Goal: Information Seeking & Learning: Check status

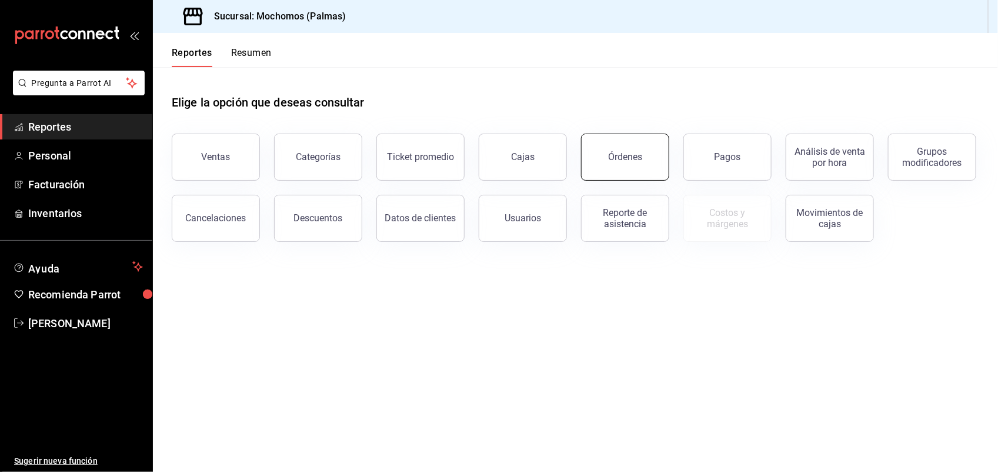
click at [634, 162] on button "Órdenes" at bounding box center [625, 157] width 88 height 47
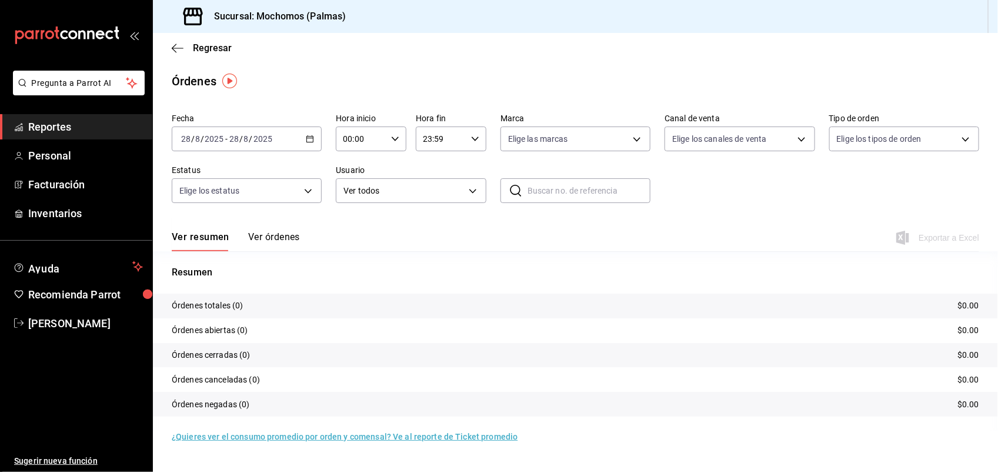
click at [307, 135] on icon "button" at bounding box center [310, 139] width 8 height 8
click at [217, 204] on span "Ayer" at bounding box center [227, 201] width 91 height 12
click at [221, 47] on span "Regresar" at bounding box center [212, 47] width 39 height 11
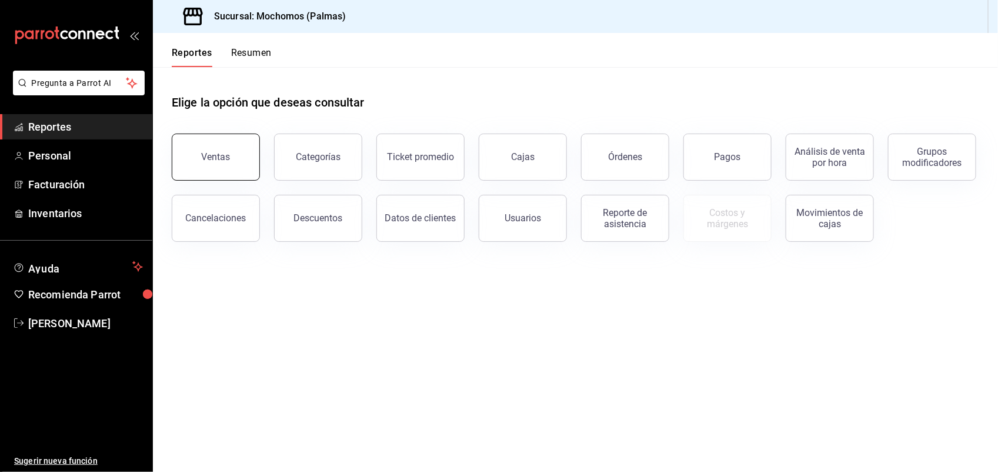
click at [215, 153] on div "Ventas" at bounding box center [216, 156] width 29 height 11
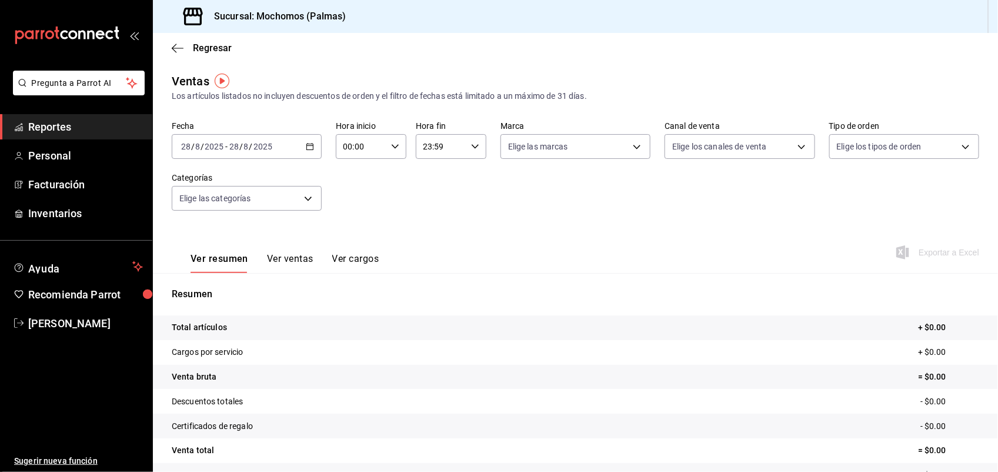
click at [298, 147] on div "[DATE] [DATE] - [DATE] [DATE]" at bounding box center [247, 146] width 150 height 25
click at [221, 203] on span "Ayer" at bounding box center [227, 208] width 91 height 12
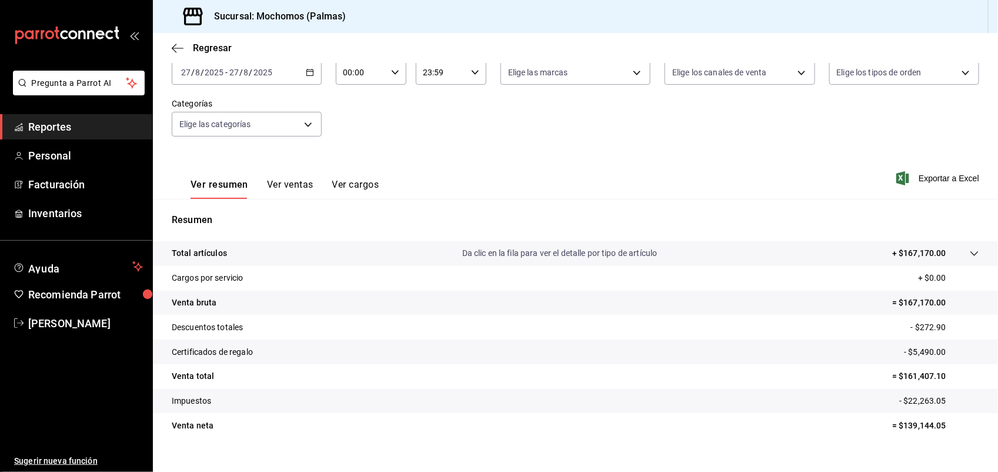
scroll to position [91, 0]
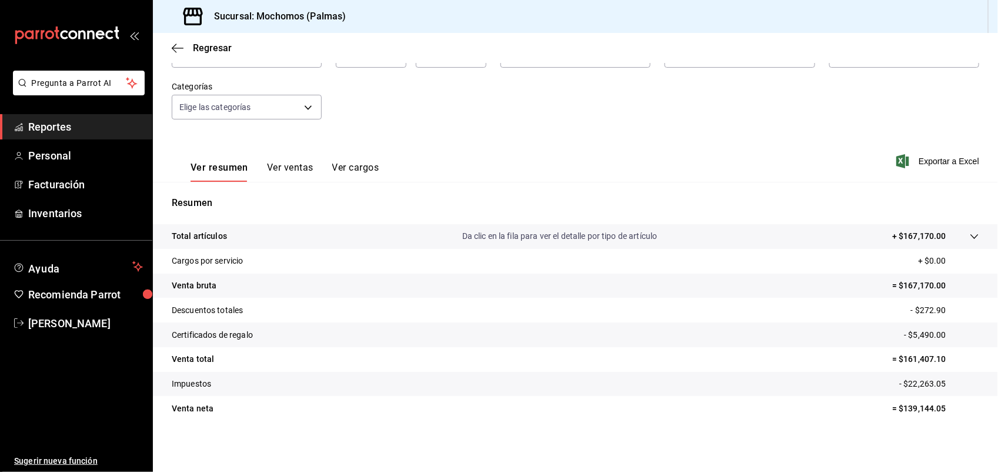
click at [284, 164] on button "Ver ventas" at bounding box center [290, 172] width 46 height 20
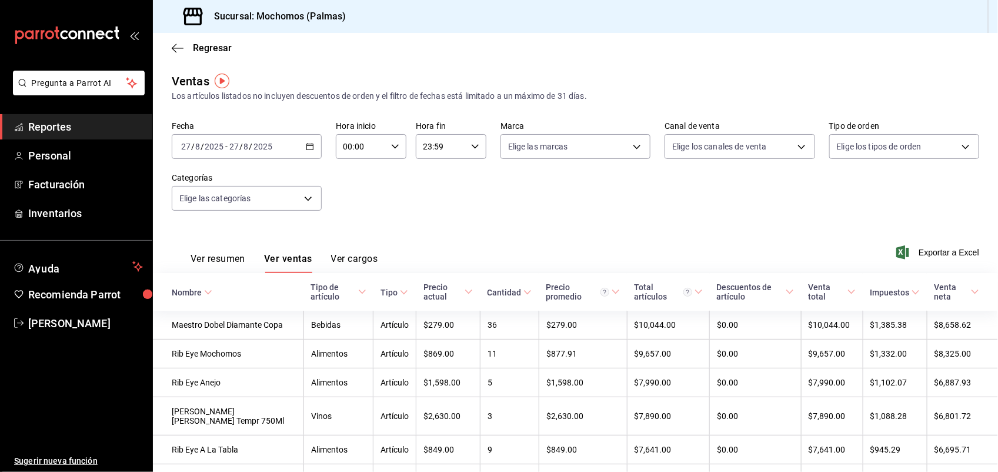
click at [524, 293] on \(Stroke\) at bounding box center [527, 292] width 7 height 4
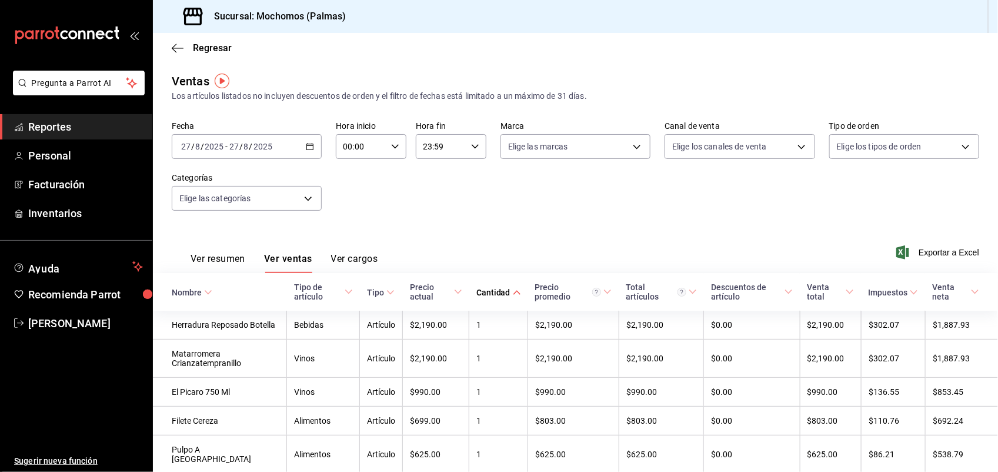
click at [504, 293] on div "Cantidad" at bounding box center [494, 292] width 34 height 9
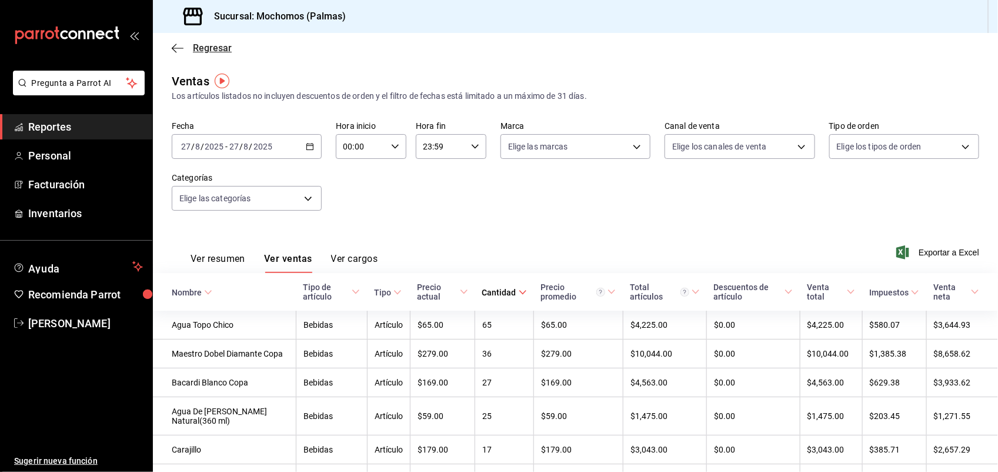
click at [213, 52] on span "Regresar" at bounding box center [212, 47] width 39 height 11
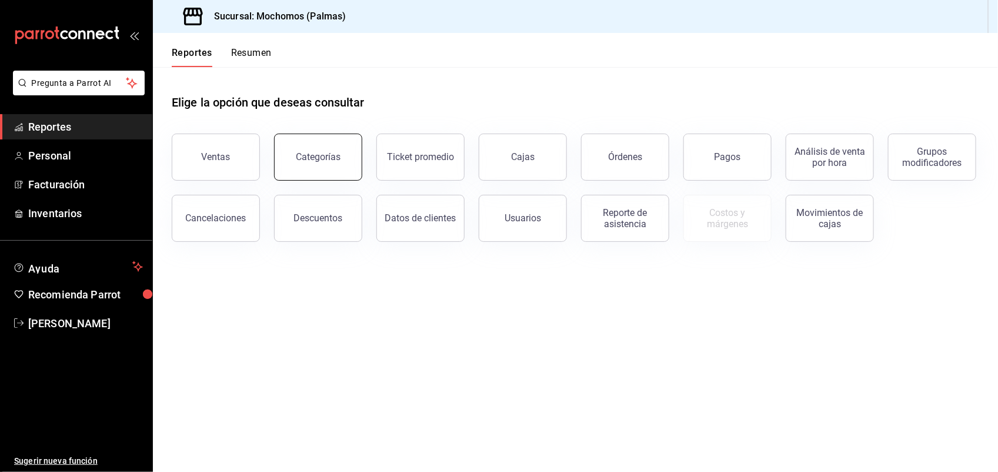
click at [313, 148] on button "Categorías" at bounding box center [318, 157] width 88 height 47
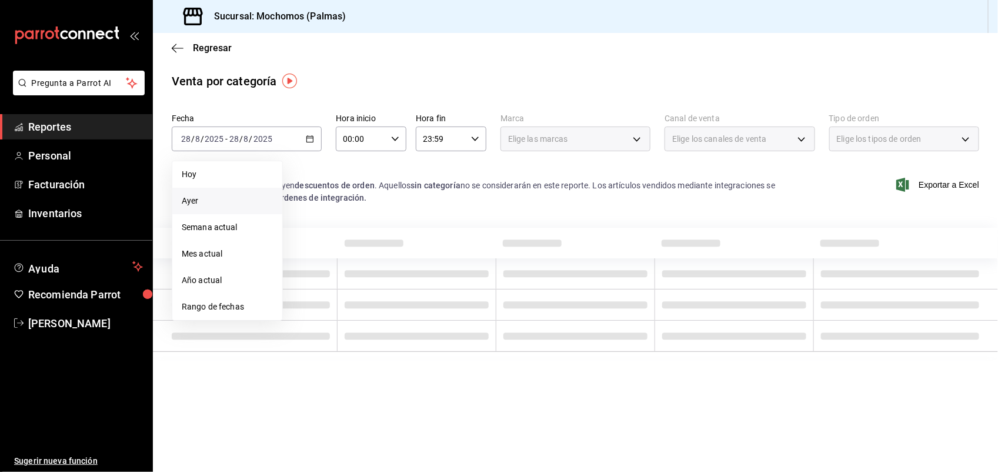
click at [227, 209] on li "Ayer" at bounding box center [227, 201] width 110 height 26
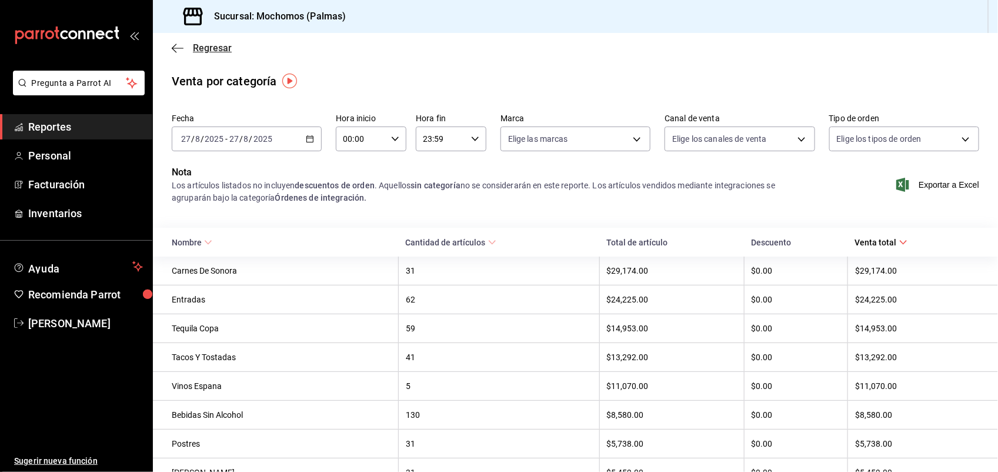
click at [219, 45] on span "Regresar" at bounding box center [212, 47] width 39 height 11
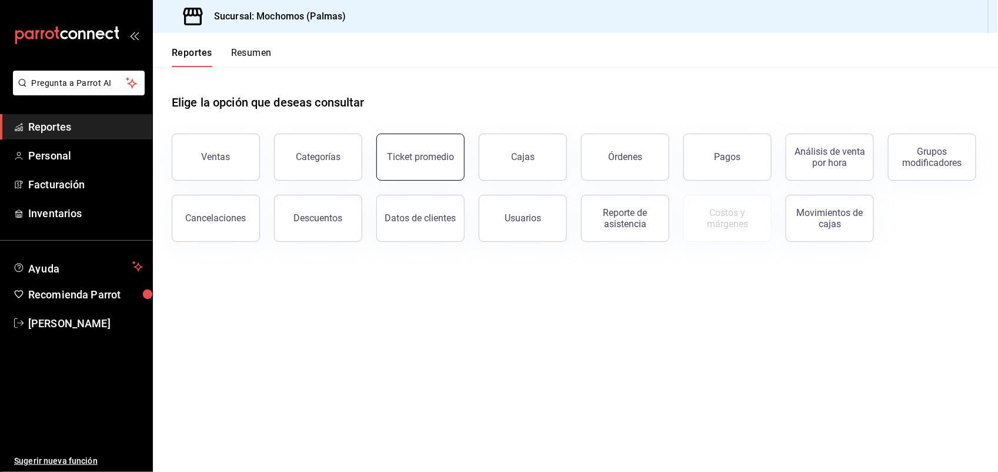
click at [399, 162] on button "Ticket promedio" at bounding box center [421, 157] width 88 height 47
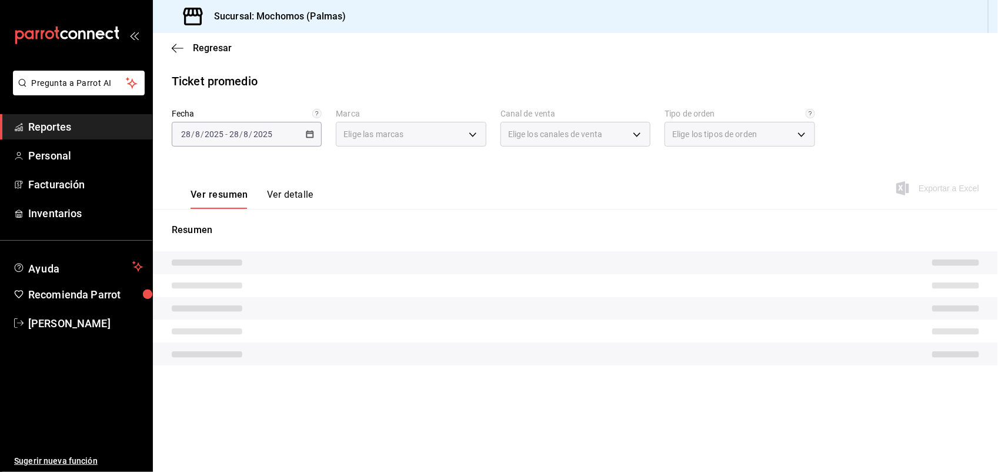
type input "70f98016-ab90-4f26-81e6-ab4884d8d8a0"
type input "PARROT,UBER_EATS,RAPPI,DIDI_FOOD,ONLINE"
type input "1406dacc-122d-474b-a961-72adf1b142d8,23052771-8e1b-43e3-b7da-1a661d939937,EXTER…"
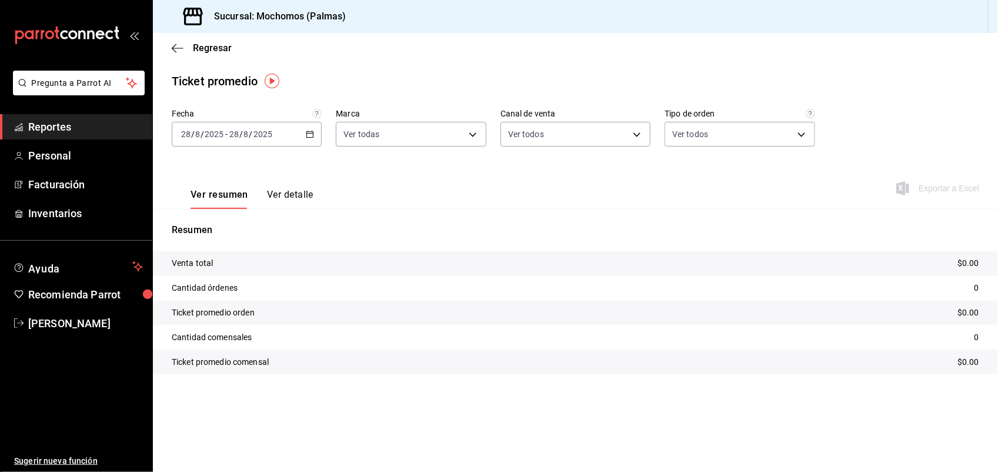
click at [306, 128] on div "[DATE] [DATE] - [DATE] [DATE]" at bounding box center [247, 134] width 150 height 25
click at [254, 195] on span "Ayer" at bounding box center [227, 196] width 91 height 12
click at [218, 50] on span "Regresar" at bounding box center [212, 47] width 39 height 11
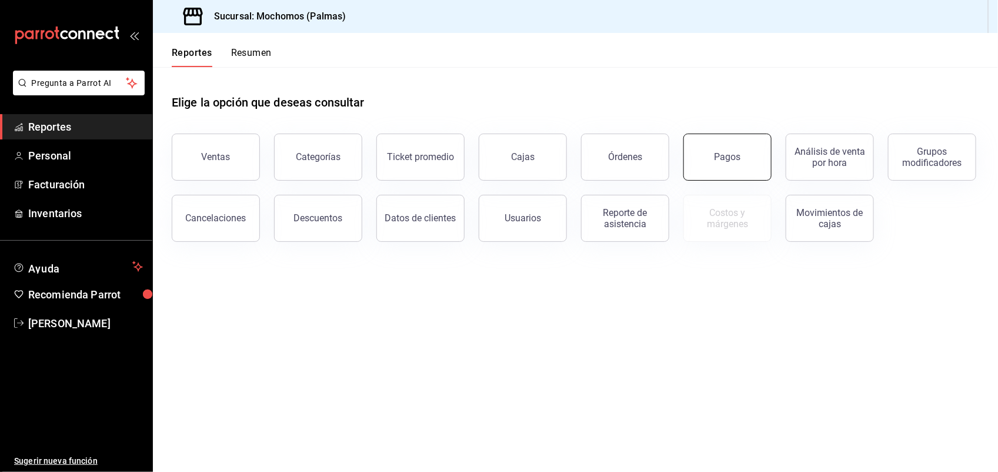
click at [709, 154] on button "Pagos" at bounding box center [728, 157] width 88 height 47
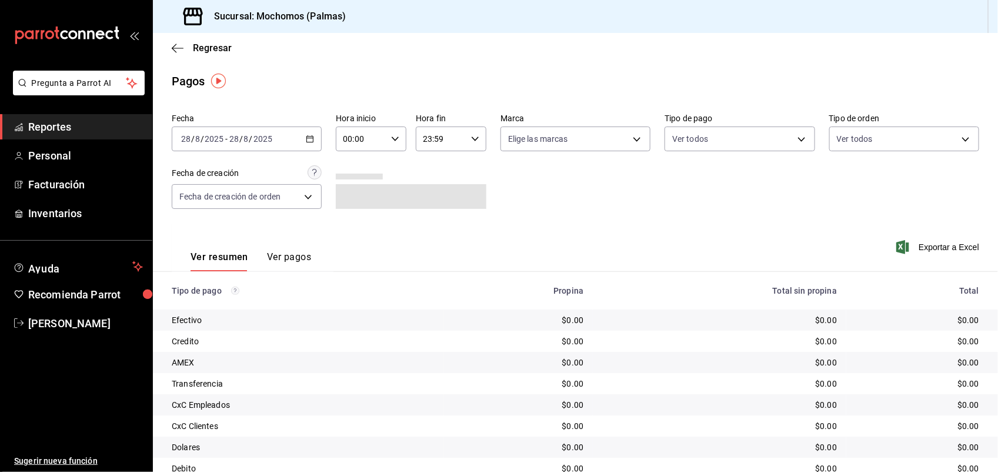
click at [306, 138] on icon "button" at bounding box center [310, 139] width 8 height 8
click at [249, 193] on li "Ayer" at bounding box center [227, 201] width 110 height 26
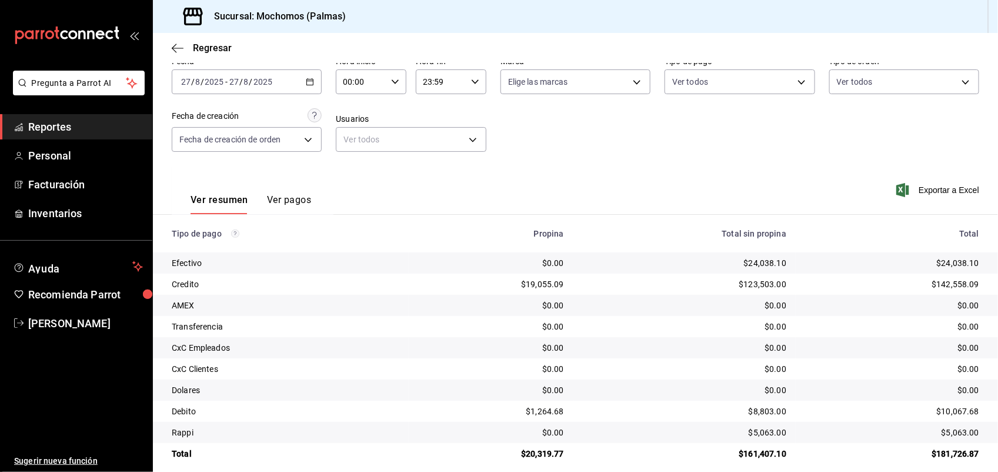
scroll to position [59, 0]
click at [222, 51] on span "Regresar" at bounding box center [212, 47] width 39 height 11
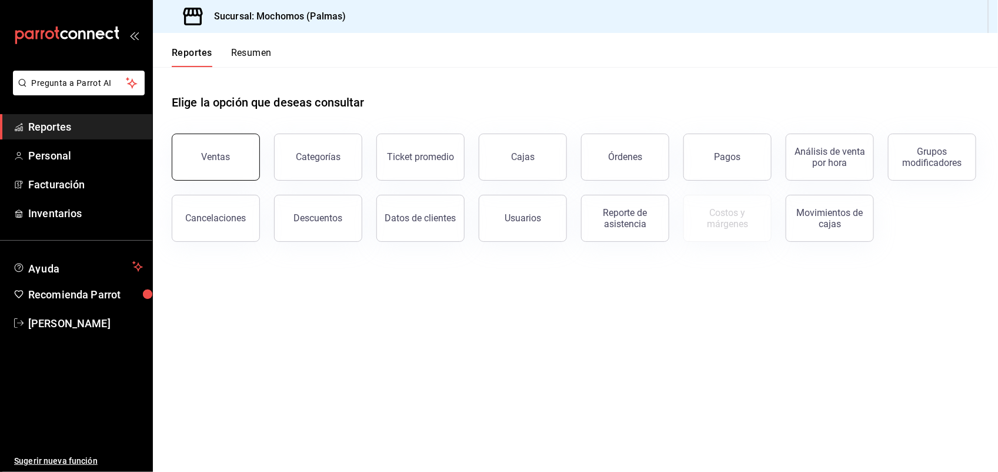
click at [221, 148] on button "Ventas" at bounding box center [216, 157] width 88 height 47
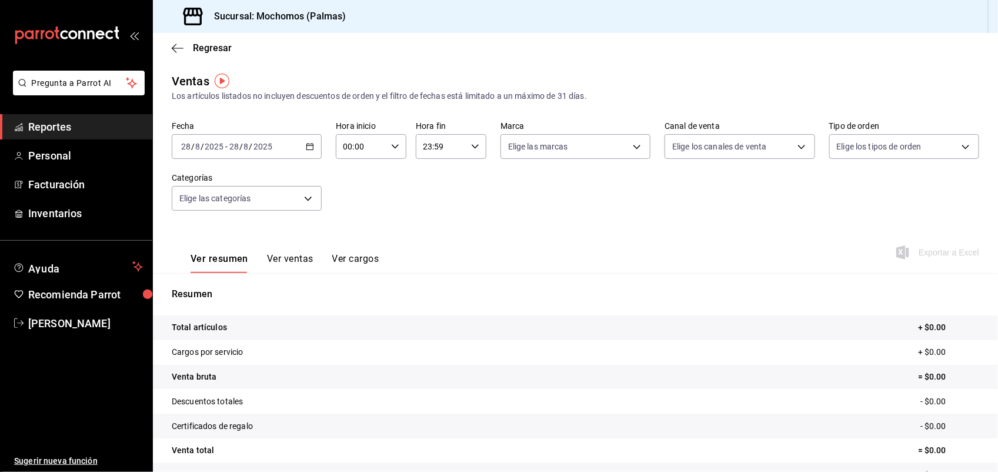
click at [299, 145] on div "[DATE] [DATE] - [DATE] [DATE]" at bounding box center [247, 146] width 150 height 25
click at [248, 202] on span "Ayer" at bounding box center [227, 208] width 91 height 12
click at [970, 325] on icon at bounding box center [974, 327] width 9 height 9
